Goal: Information Seeking & Learning: Learn about a topic

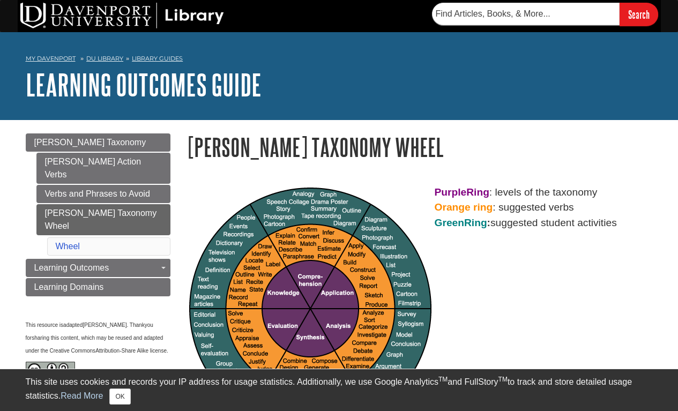
click at [253, 273] on img at bounding box center [310, 309] width 243 height 243
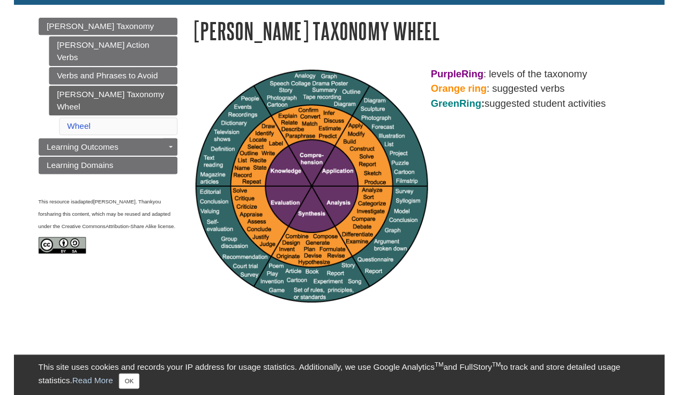
scroll to position [113, 0]
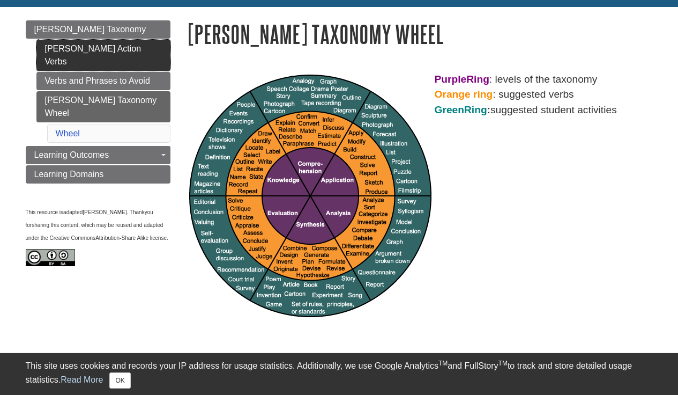
click at [123, 49] on link "[PERSON_NAME] Action Verbs" at bounding box center [103, 55] width 134 height 31
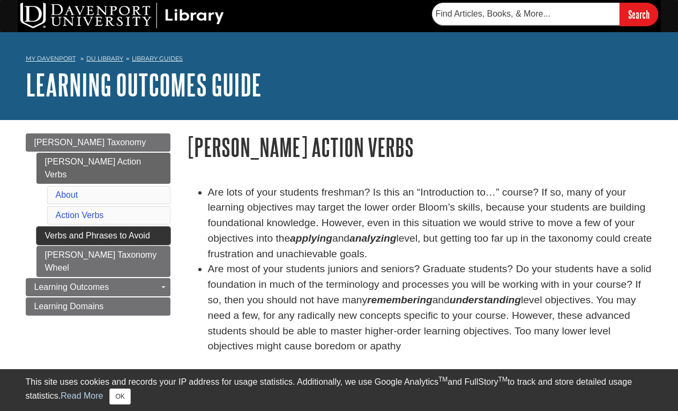
click at [124, 227] on link "Verbs and Phrases to Avoid" at bounding box center [103, 236] width 134 height 18
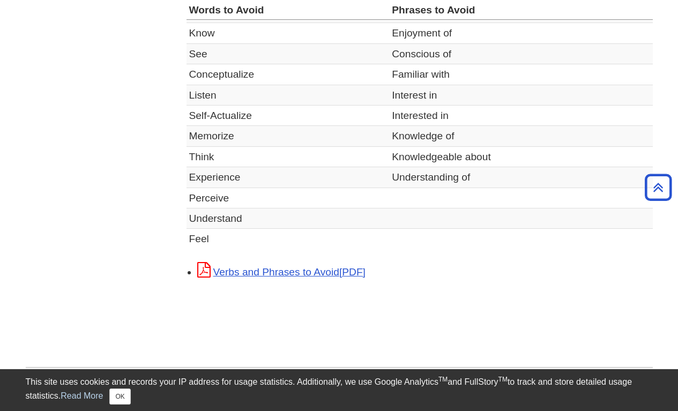
scroll to position [117, 0]
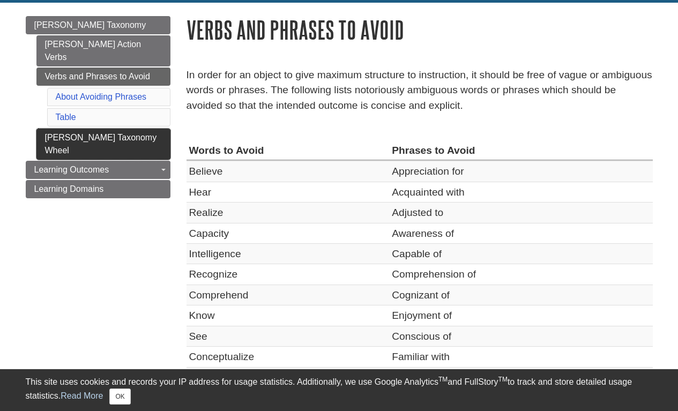
click at [115, 129] on link "[PERSON_NAME] Taxonomy Wheel" at bounding box center [103, 144] width 134 height 31
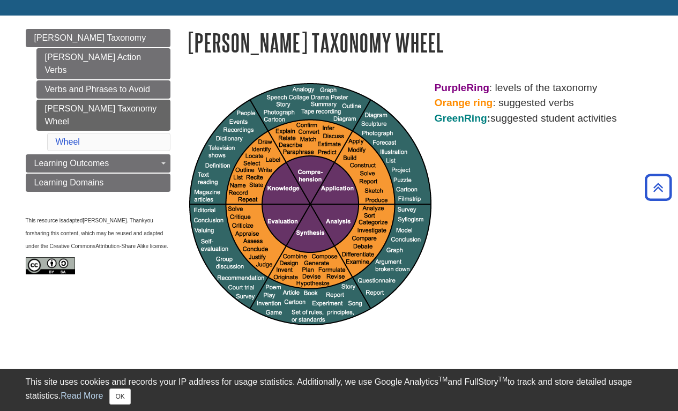
scroll to position [102, 0]
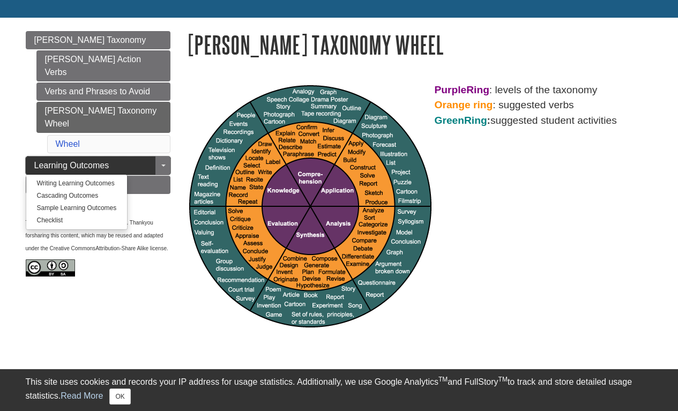
click at [132, 157] on link "Learning Outcomes" at bounding box center [98, 166] width 145 height 18
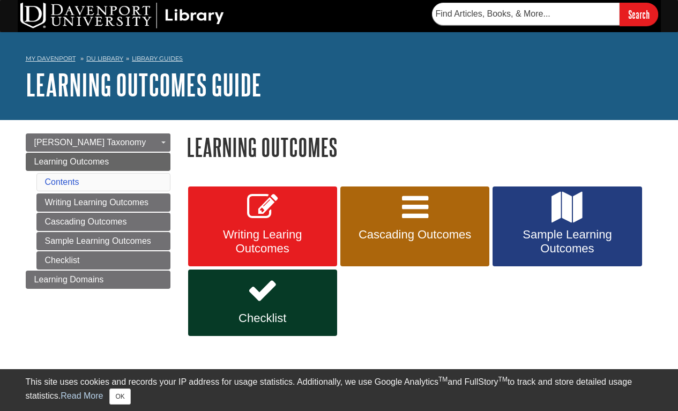
click at [465, 240] on span "Cascading Outcomes" at bounding box center [415, 235] width 133 height 14
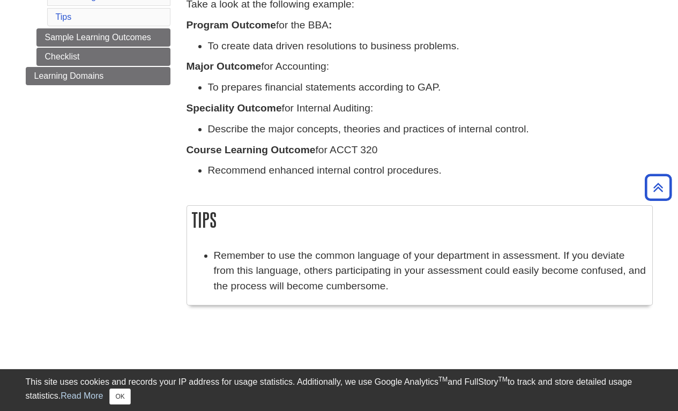
scroll to position [102, 0]
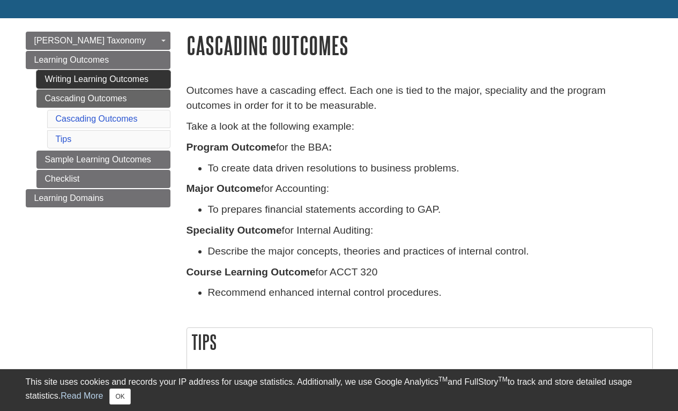
click at [120, 80] on link "Writing Learning Outcomes" at bounding box center [103, 79] width 134 height 18
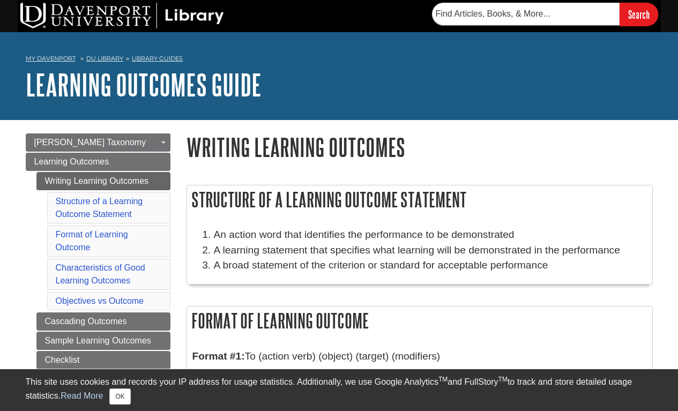
click at [111, 162] on link "Learning Outcomes" at bounding box center [98, 162] width 145 height 18
